Goal: Ask a question

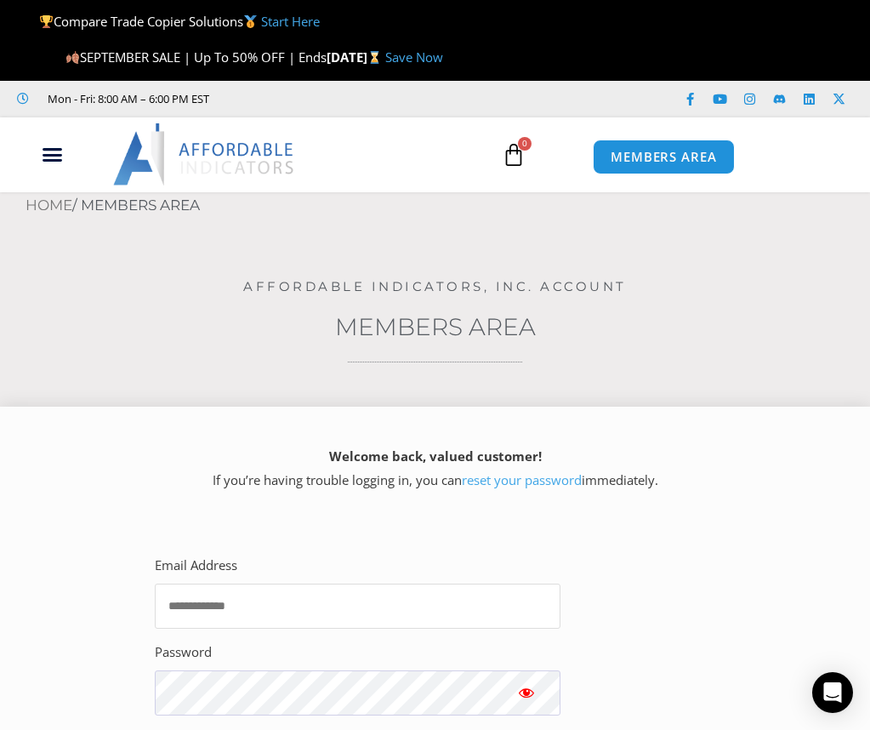
click at [298, 605] on input "Email Address" at bounding box center [358, 605] width 406 height 45
type input "**********"
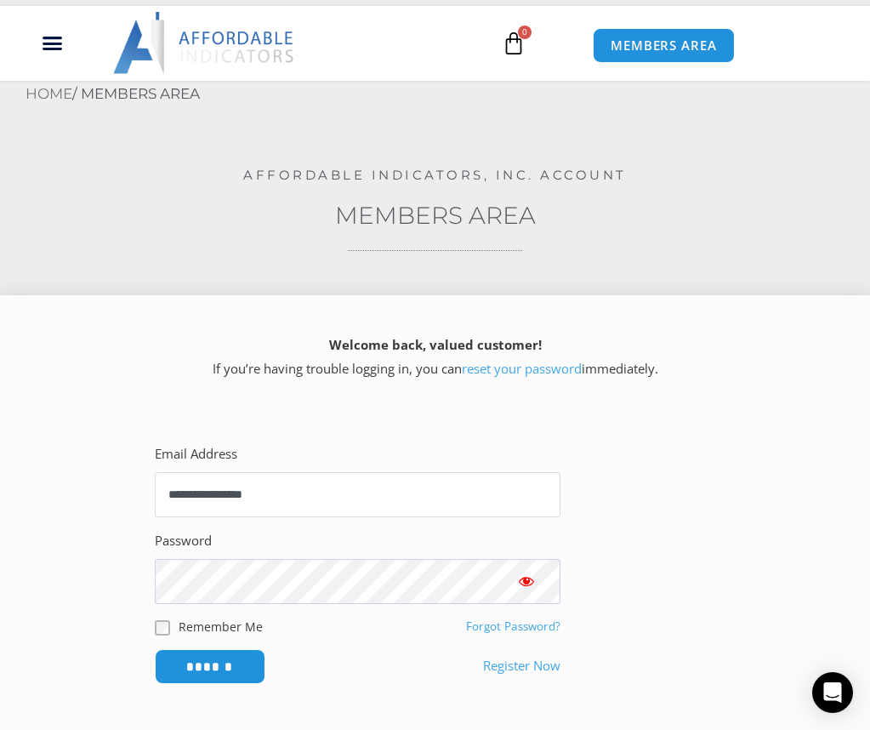
scroll to position [113, 0]
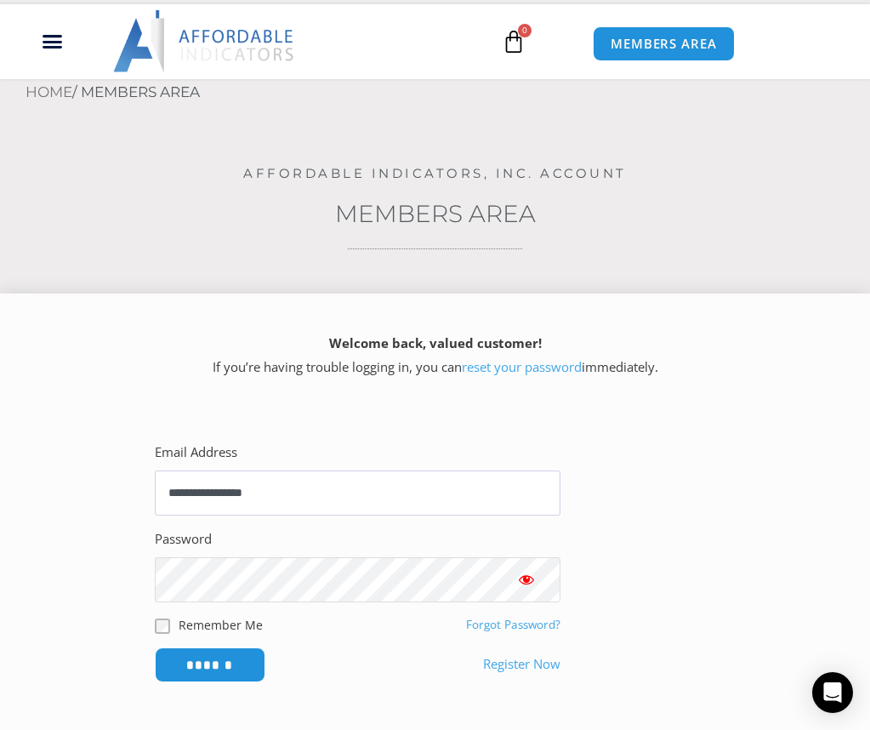
click at [155, 647] on input "******" at bounding box center [210, 664] width 111 height 35
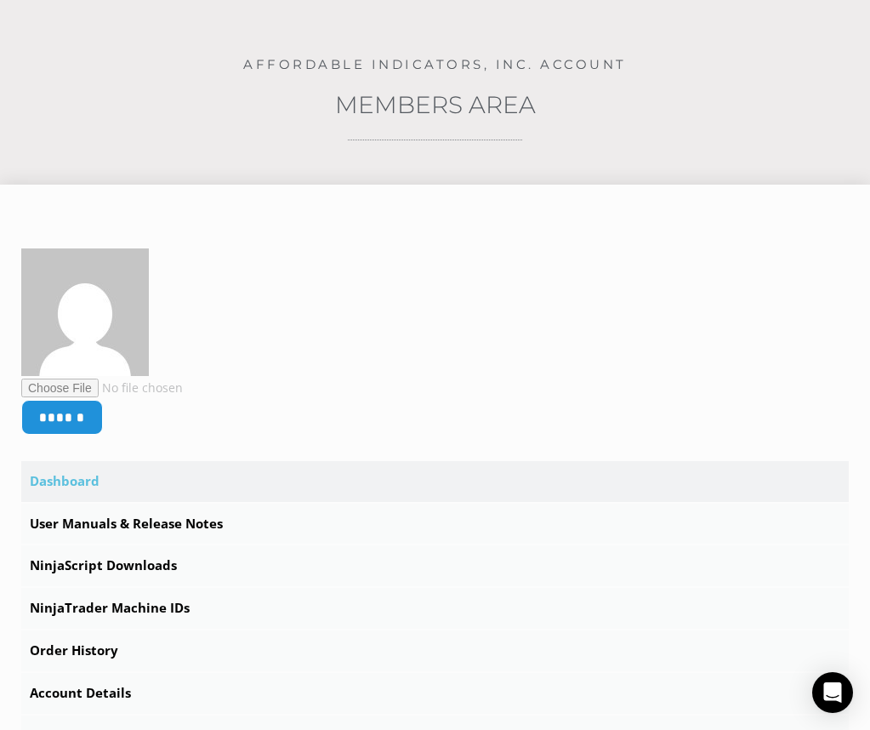
scroll to position [396, 0]
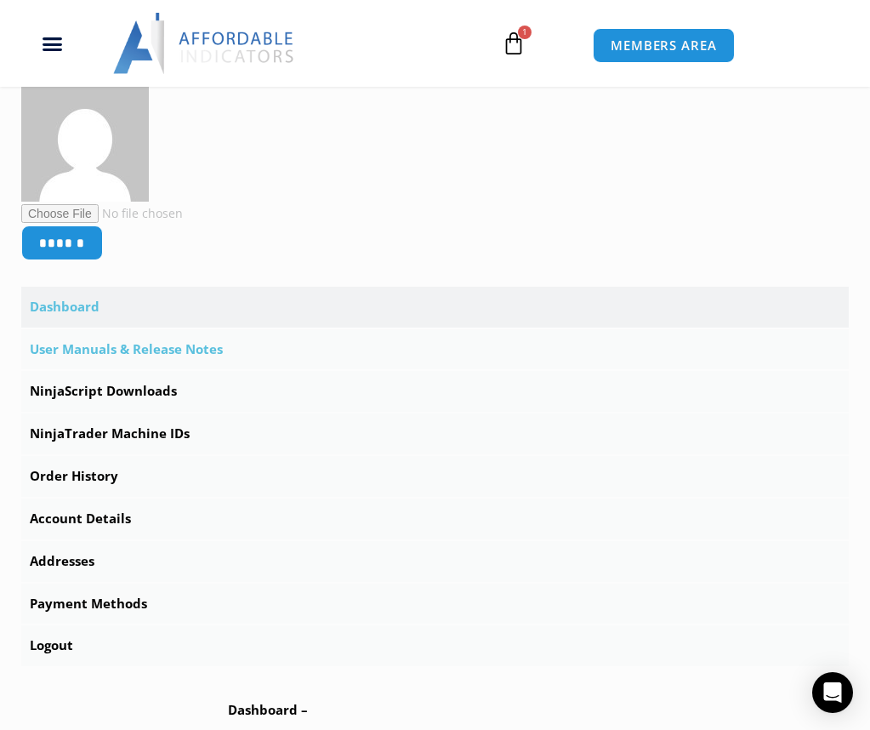
click at [117, 347] on link "User Manuals & Release Notes" at bounding box center [435, 349] width 828 height 41
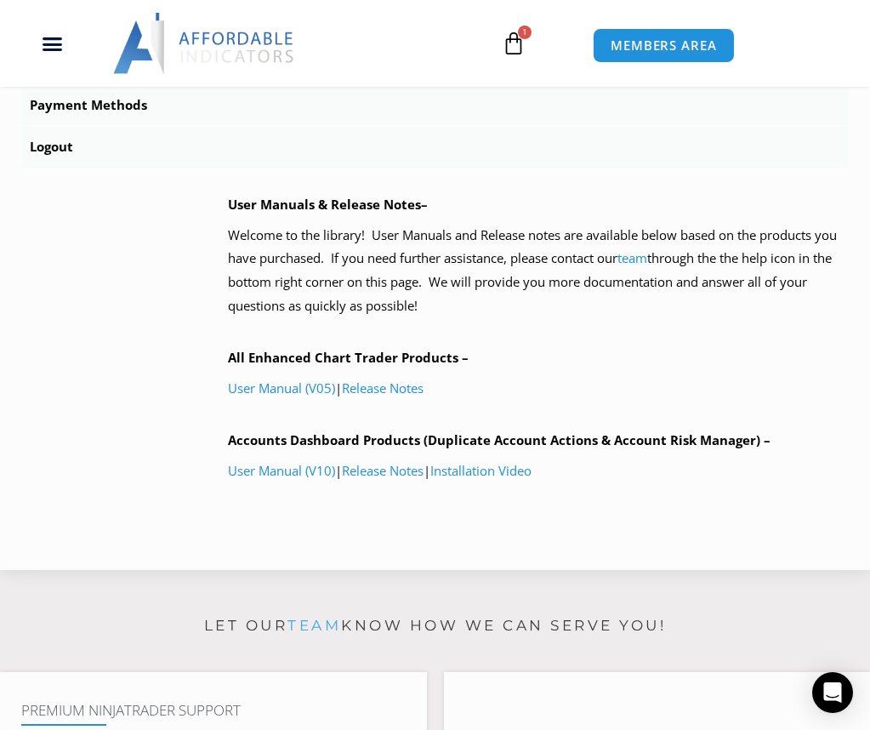
scroll to position [879, 0]
click at [282, 387] on link "User Manual (V05)" at bounding box center [281, 386] width 107 height 17
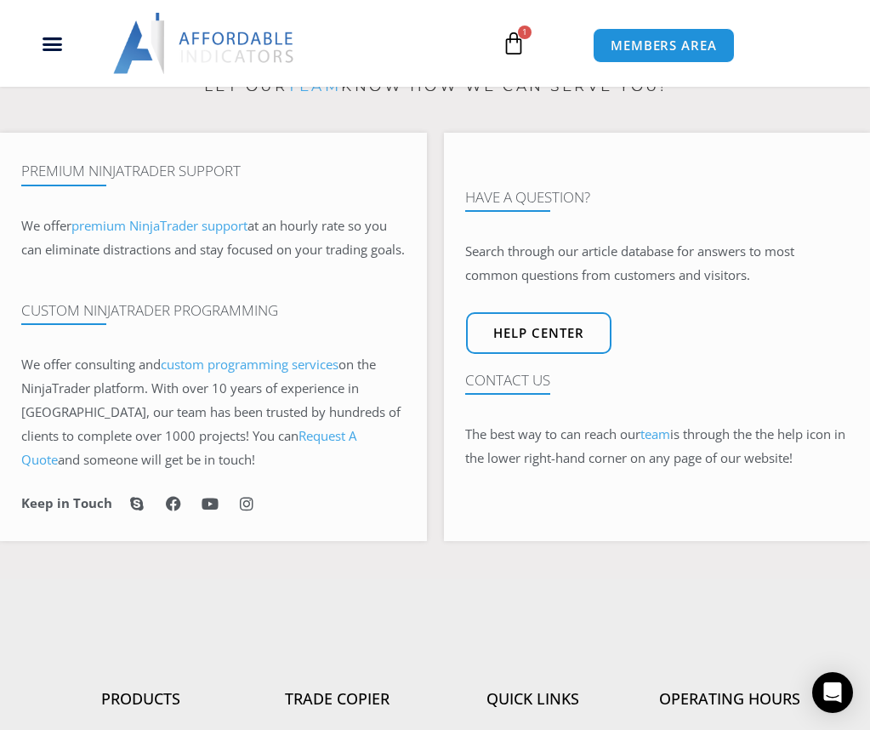
scroll to position [1446, 0]
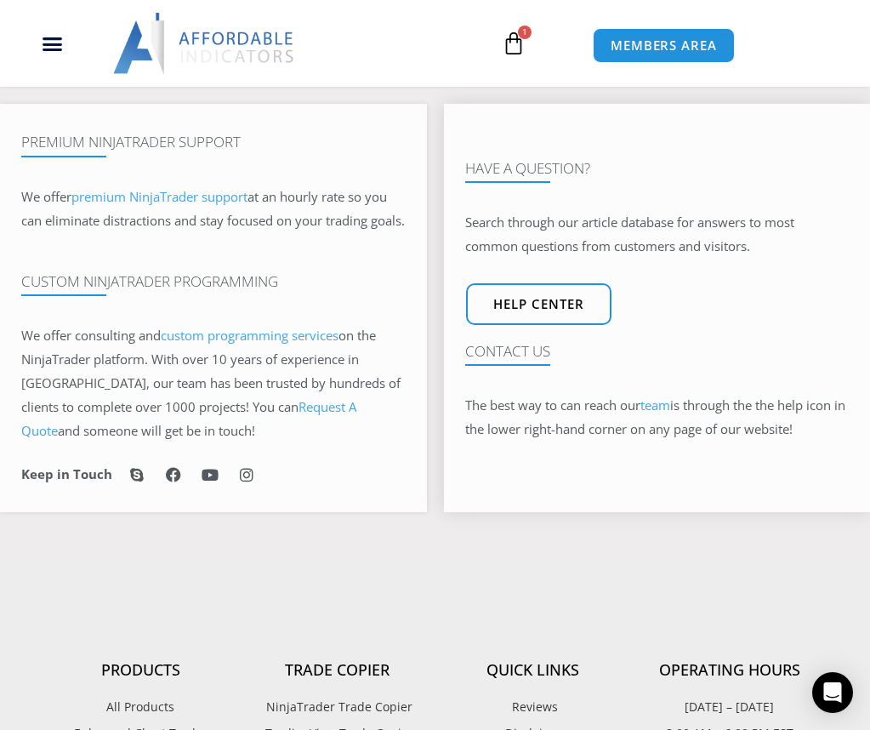
click at [663, 413] on link "team" at bounding box center [655, 404] width 30 height 17
click at [832, 701] on icon "Open Intercom Messenger" at bounding box center [832, 692] width 20 height 22
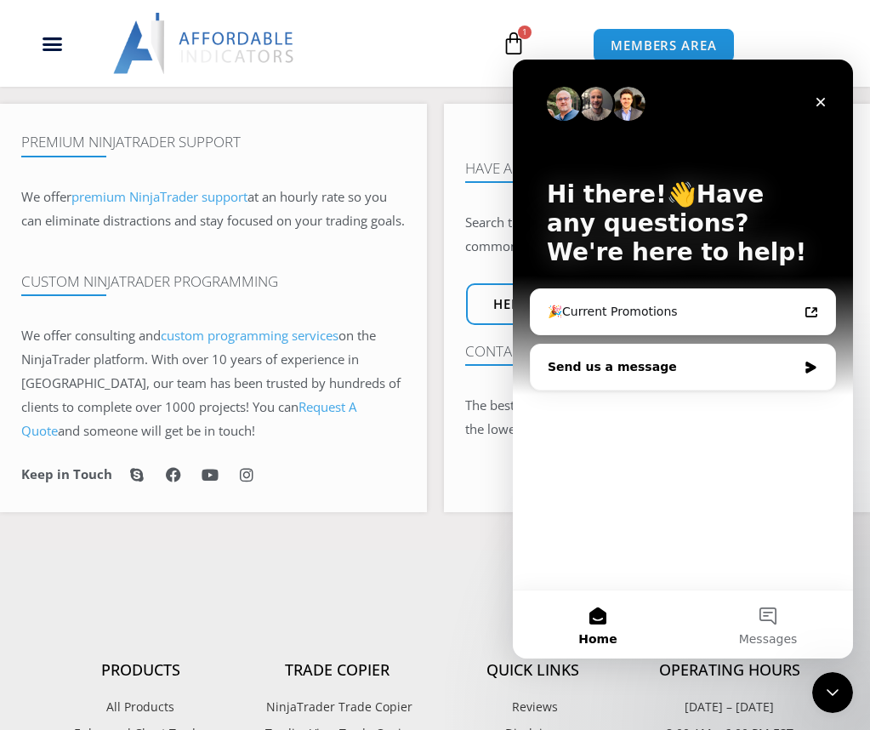
click at [697, 370] on div "Send us a message" at bounding box center [672, 367] width 249 height 18
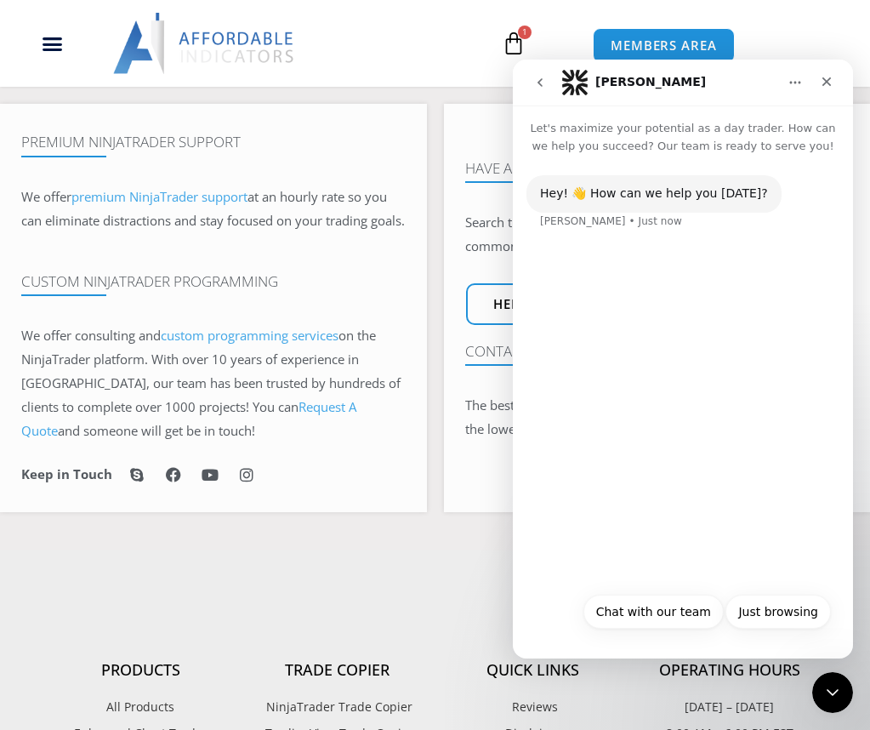
click at [640, 243] on div "Hey! 👋 How can we help you [DATE]? [PERSON_NAME] • Just now" at bounding box center [682, 212] width 313 height 75
click at [646, 428] on div "Hey! 👋 How can we help you today? Solomon • Just now" at bounding box center [683, 369] width 340 height 429
click at [673, 619] on button "Chat with our team" at bounding box center [653, 612] width 140 height 34
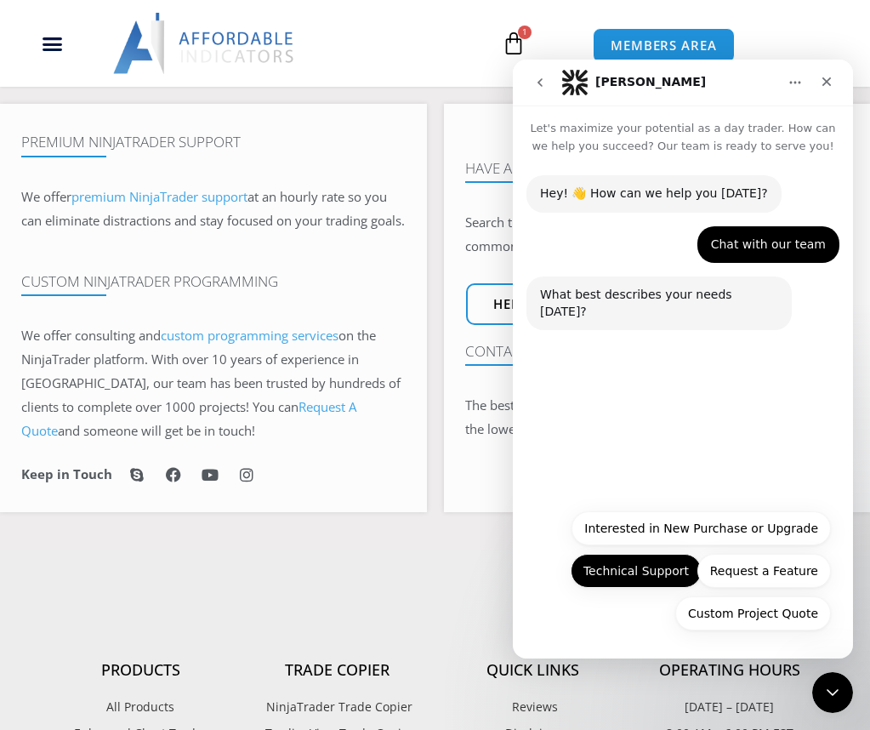
click at [610, 570] on button "Technical Support" at bounding box center [636, 571] width 131 height 34
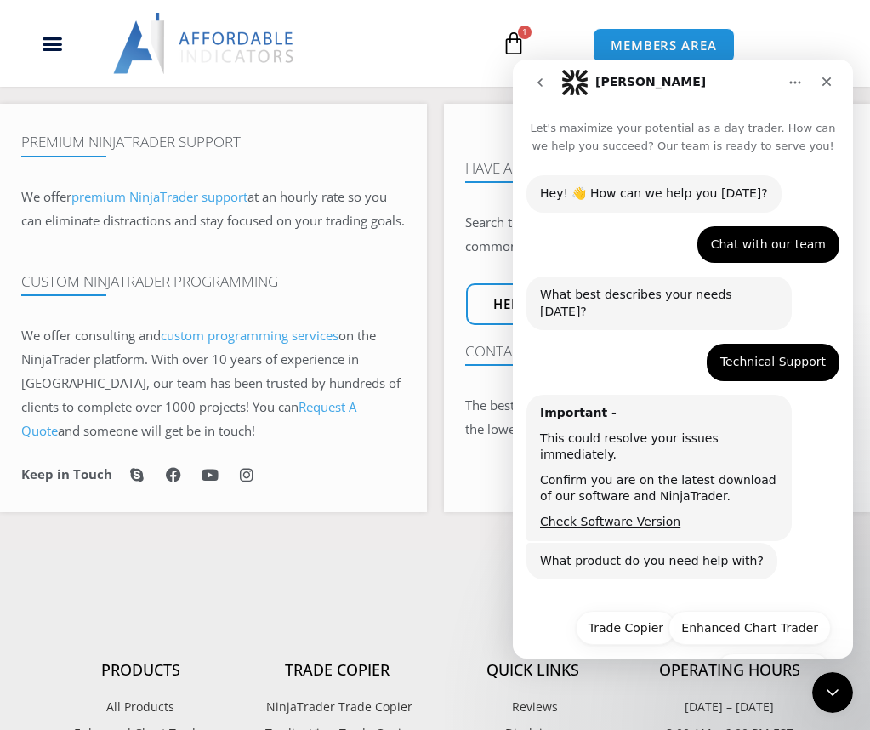
scroll to position [24, 0]
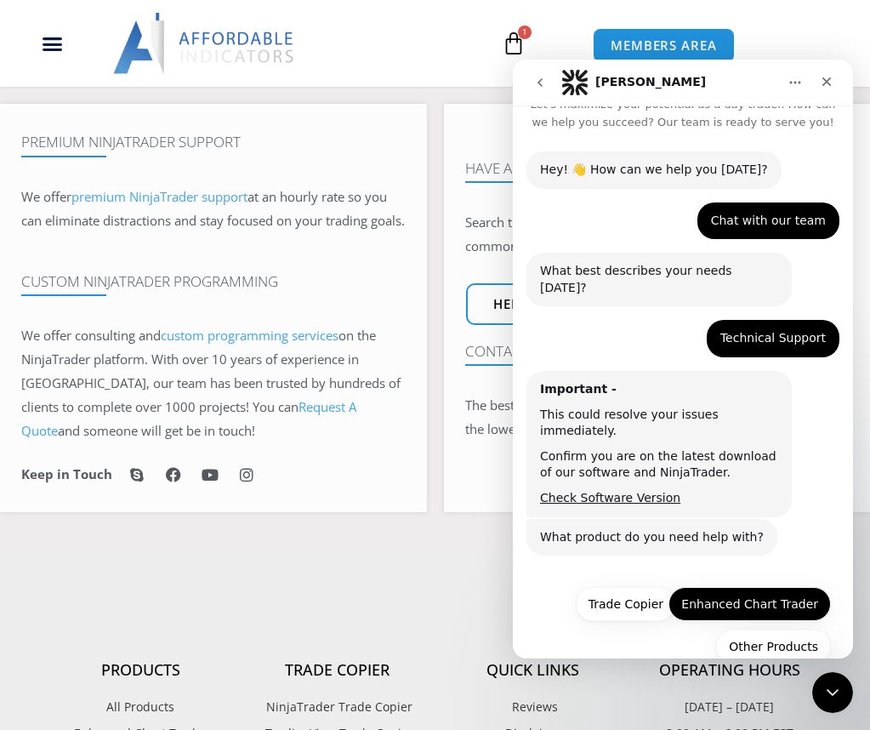
click at [743, 587] on button "Enhanced Chart Trader" at bounding box center [750, 604] width 162 height 34
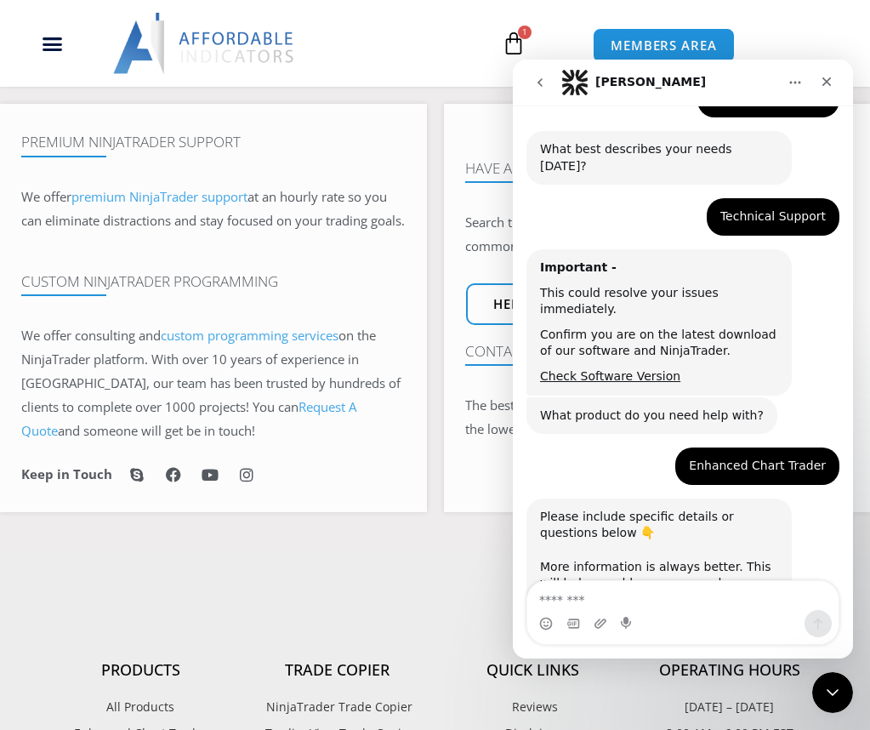
scroll to position [168, 0]
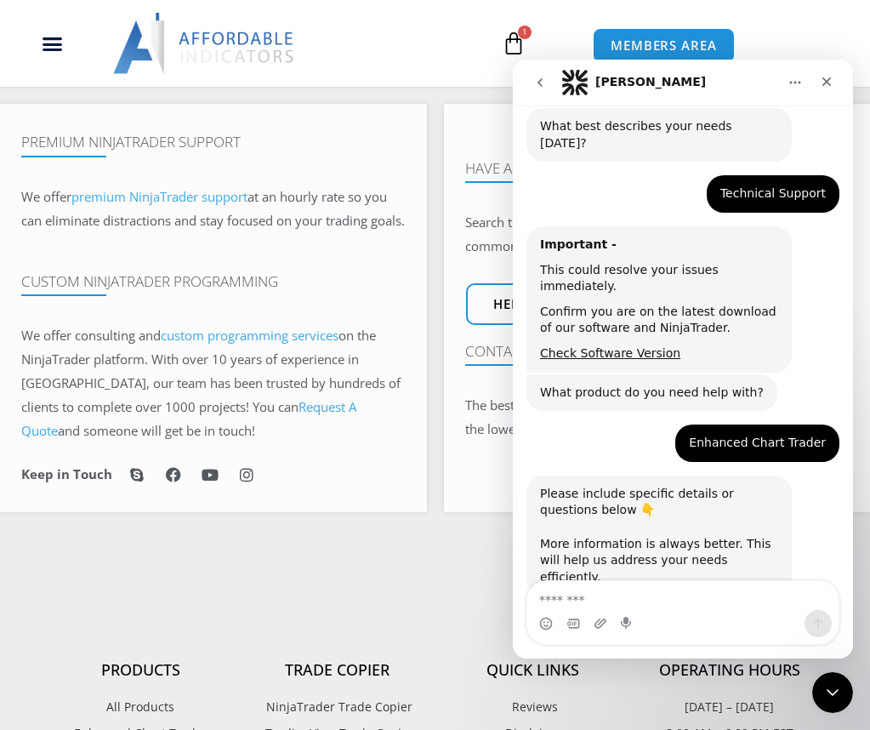
click at [624, 595] on textarea "Message…" at bounding box center [682, 595] width 311 height 29
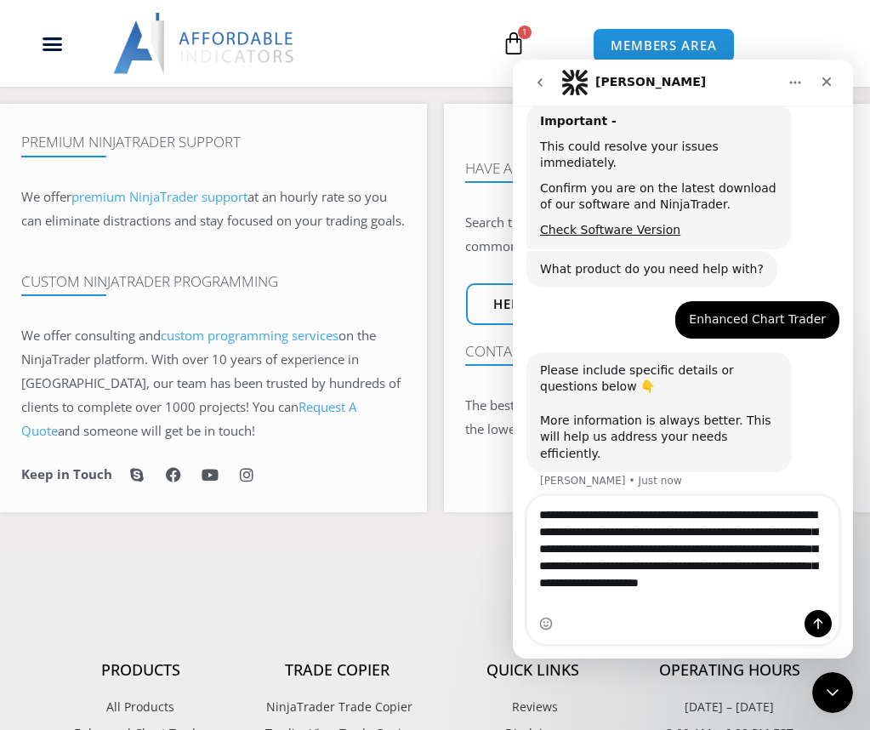
scroll to position [309, 0]
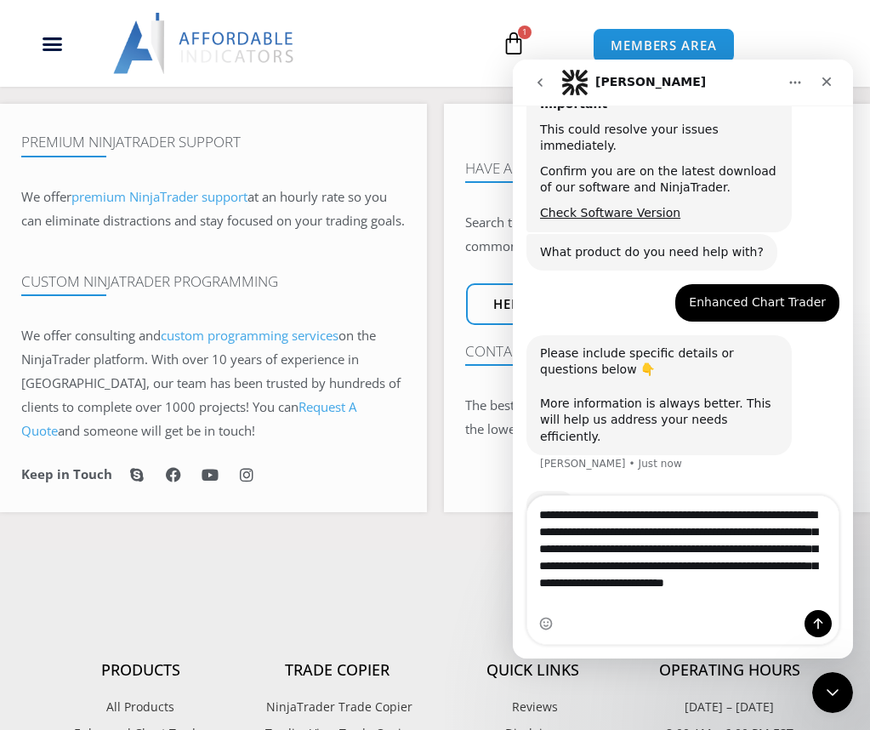
type textarea "**********"
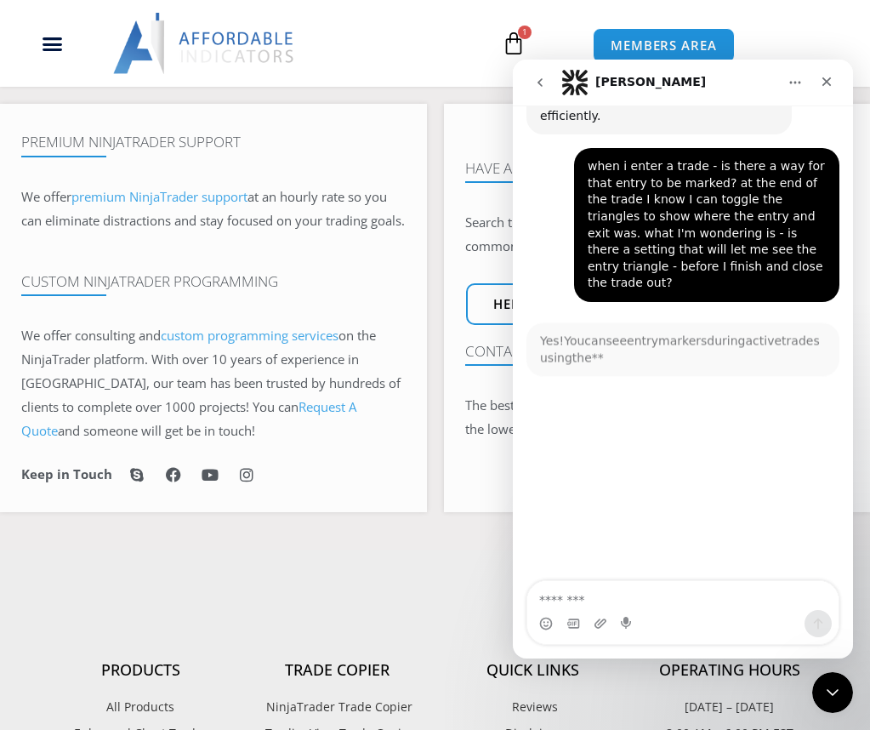
scroll to position [626, 0]
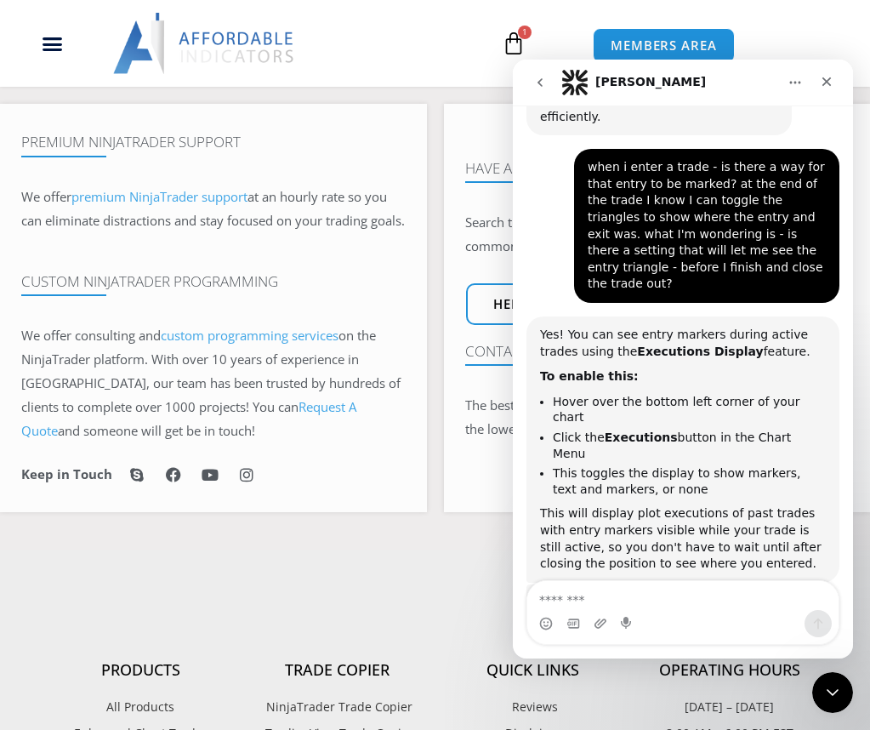
click at [681, 603] on textarea "Message…" at bounding box center [682, 595] width 311 height 29
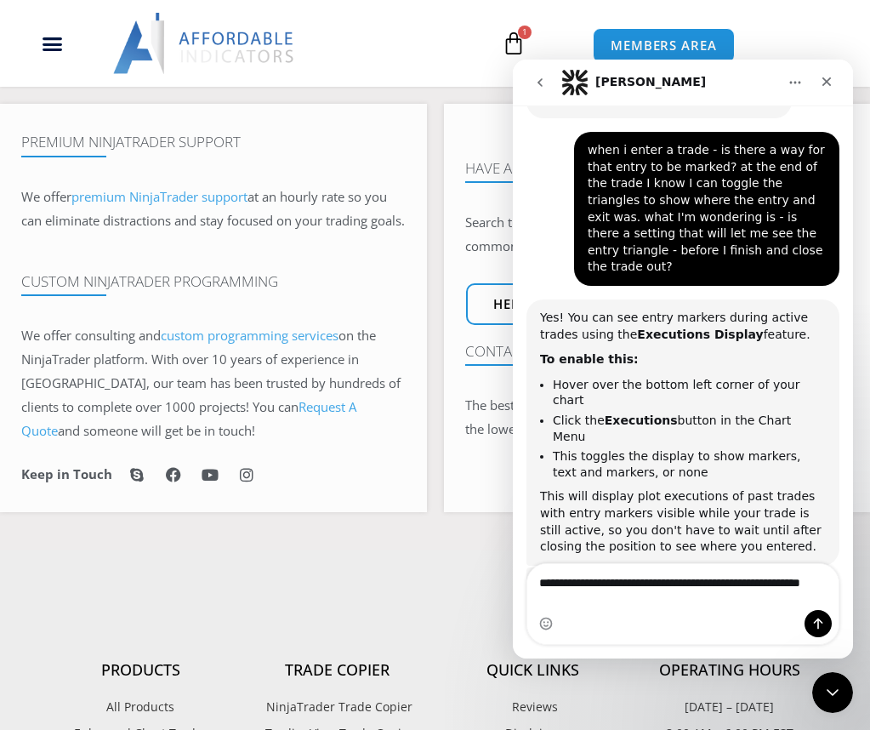
scroll to position [623, 0]
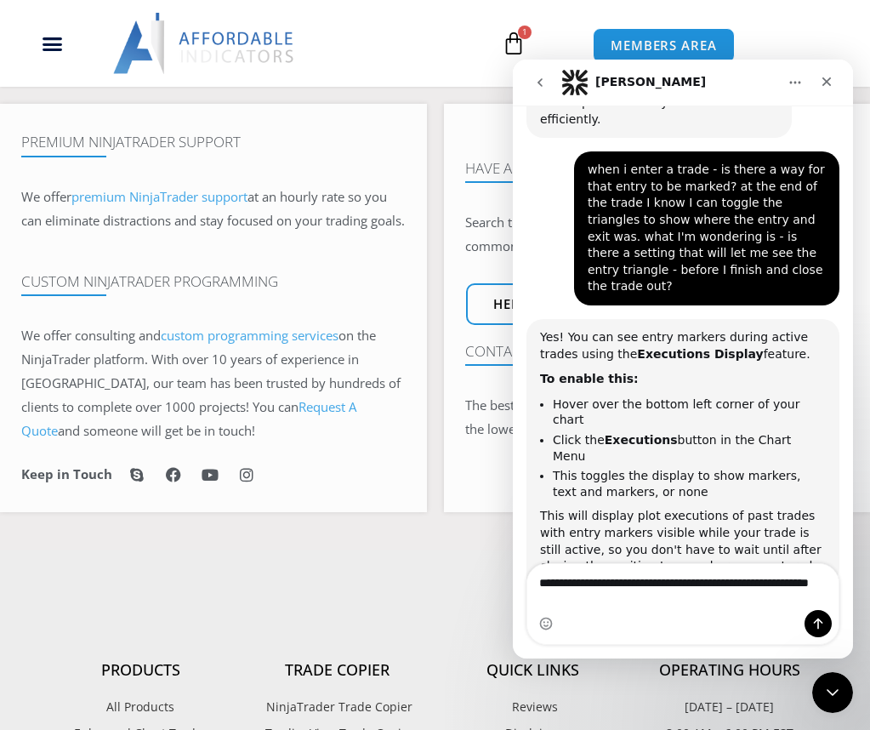
type textarea "**********"
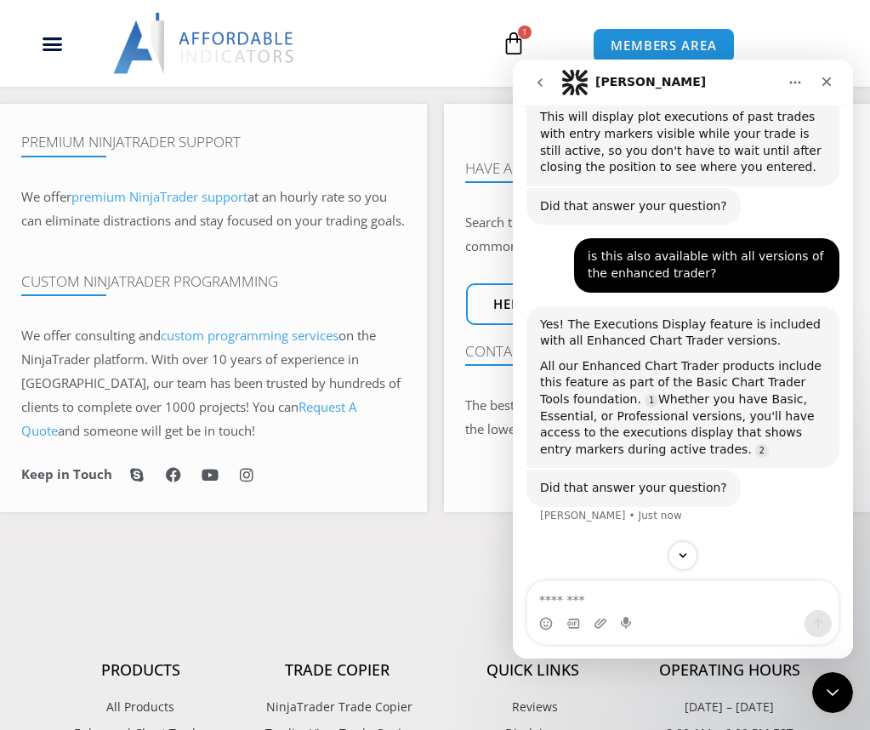
scroll to position [1035, 0]
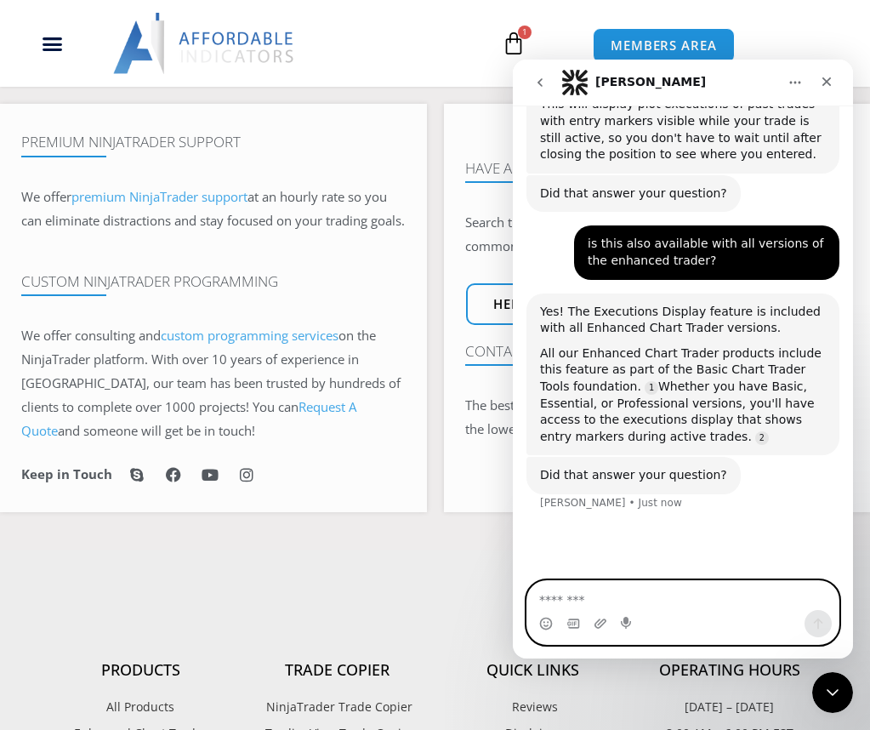
click at [666, 604] on textarea "Message…" at bounding box center [682, 595] width 311 height 29
type textarea "**********"
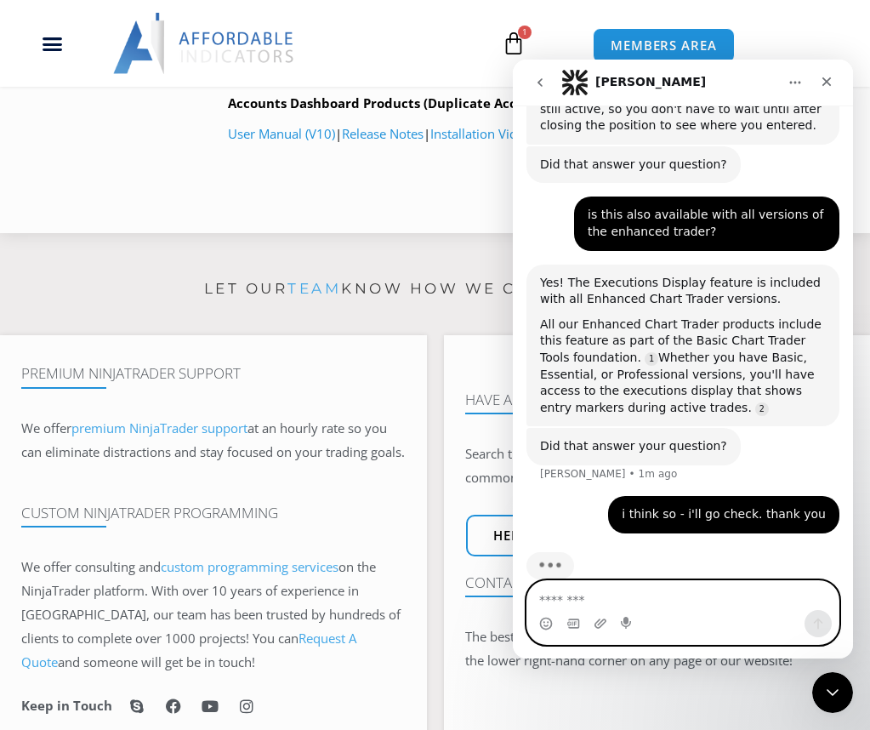
scroll to position [255, 0]
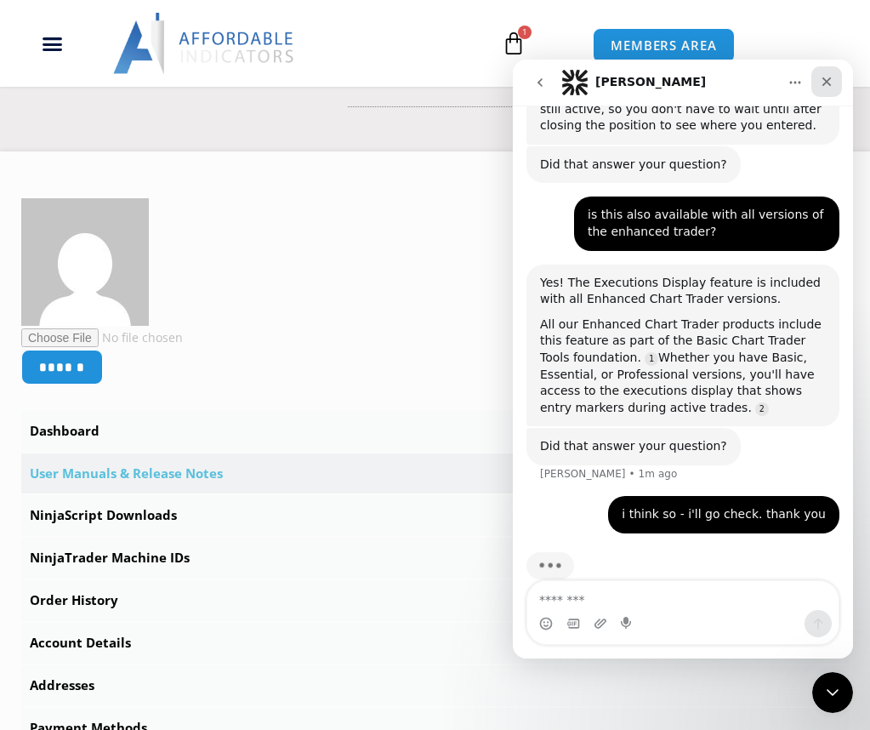
click at [832, 88] on icon "Close" at bounding box center [827, 82] width 14 height 14
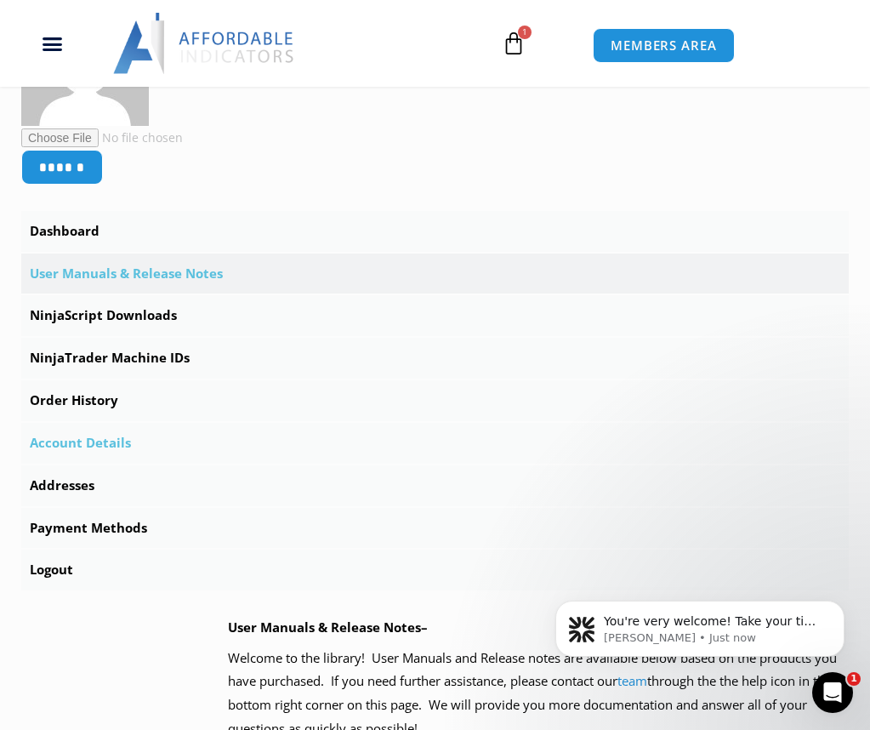
scroll to position [481, 0]
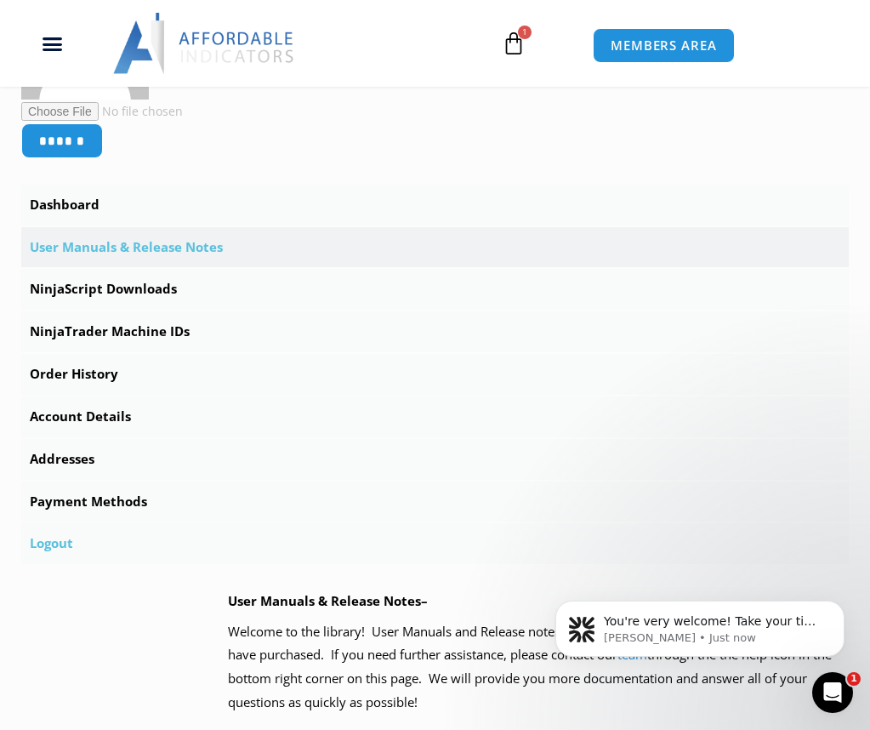
click at [54, 548] on link "Logout" at bounding box center [435, 543] width 828 height 41
